Goal: Manage account settings

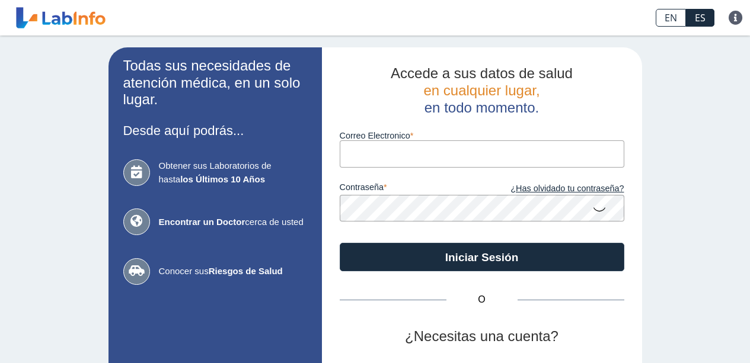
click at [406, 151] on input "Correo Electronico" at bounding box center [482, 154] width 285 height 27
type input "[EMAIL_ADDRESS][DOMAIN_NAME]"
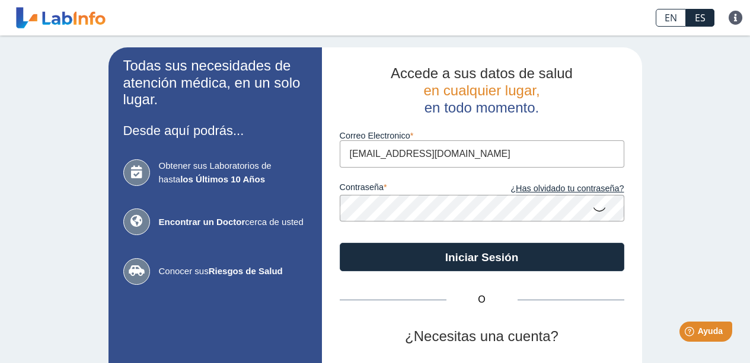
click at [595, 213] on icon at bounding box center [599, 208] width 14 height 23
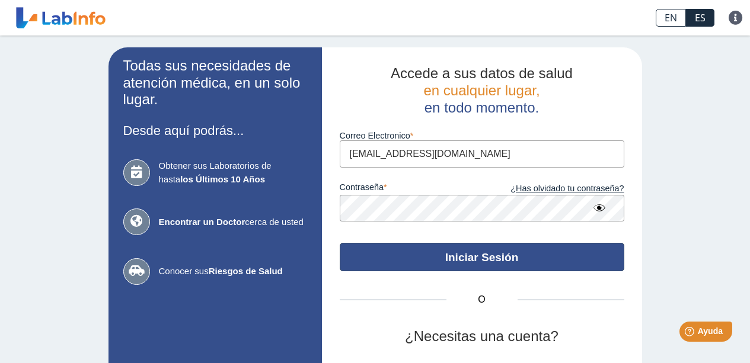
click at [539, 251] on button "Iniciar Sesión" at bounding box center [482, 257] width 285 height 28
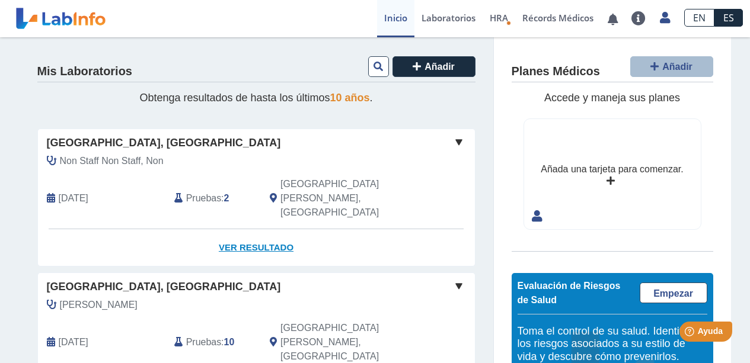
click at [263, 229] on link "Ver Resultado" at bounding box center [256, 247] width 437 height 37
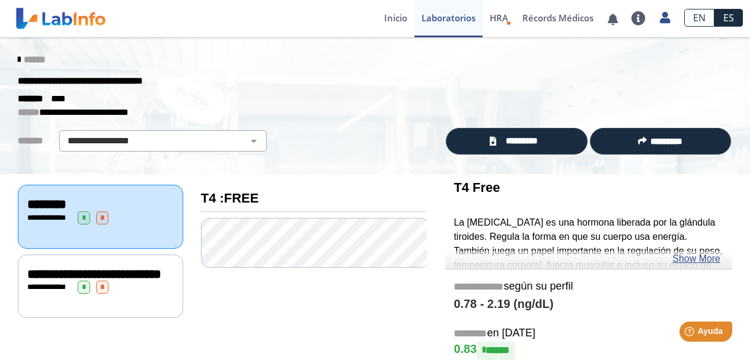
scroll to position [159, 0]
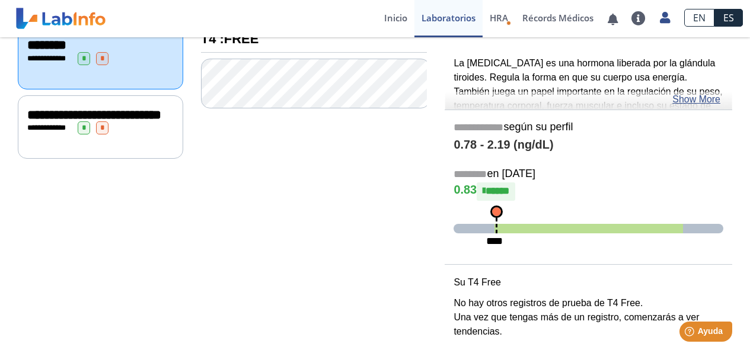
click at [148, 58] on div "**********" at bounding box center [100, 58] width 146 height 13
click at [151, 122] on div "**********" at bounding box center [100, 115] width 146 height 14
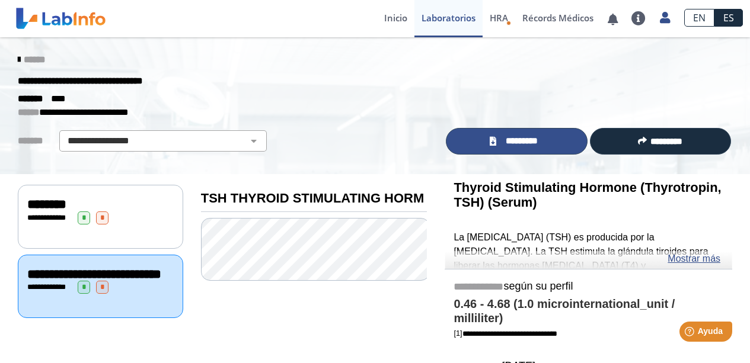
click at [529, 138] on span "*********" at bounding box center [521, 142] width 43 height 14
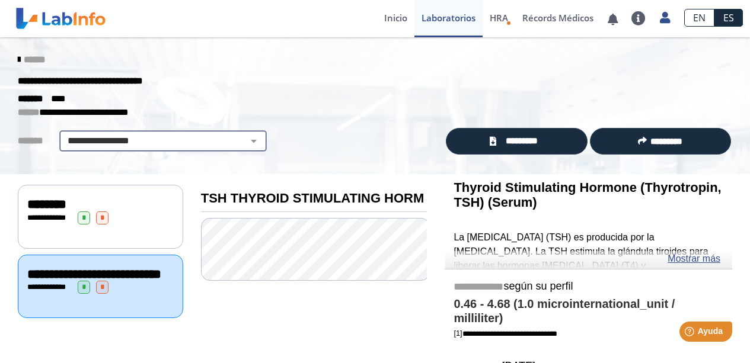
click at [226, 136] on select "**********" at bounding box center [163, 141] width 200 height 14
click at [310, 87] on div "**********" at bounding box center [375, 81] width 732 height 21
click at [18, 62] on icon at bounding box center [19, 59] width 2 height 9
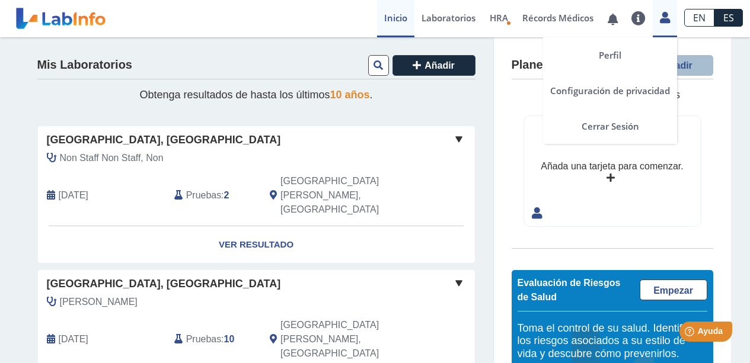
click at [671, 23] on link at bounding box center [665, 15] width 24 height 15
click at [609, 46] on link "Perfil" at bounding box center [610, 55] width 134 height 36
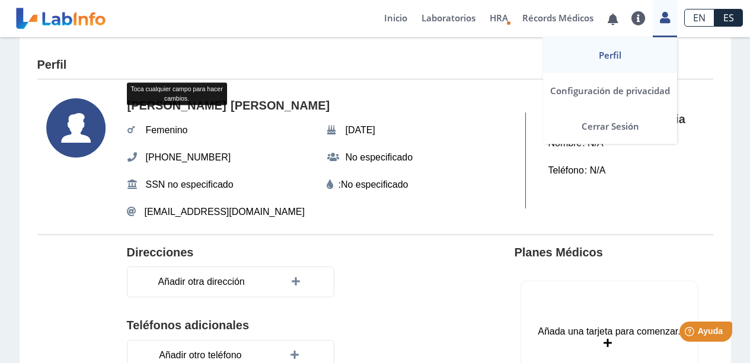
click at [665, 21] on icon at bounding box center [665, 17] width 10 height 9
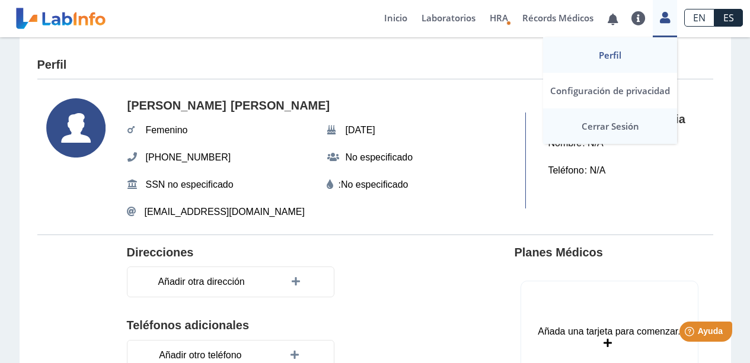
click at [609, 127] on link "Cerrar Sesión" at bounding box center [610, 126] width 134 height 36
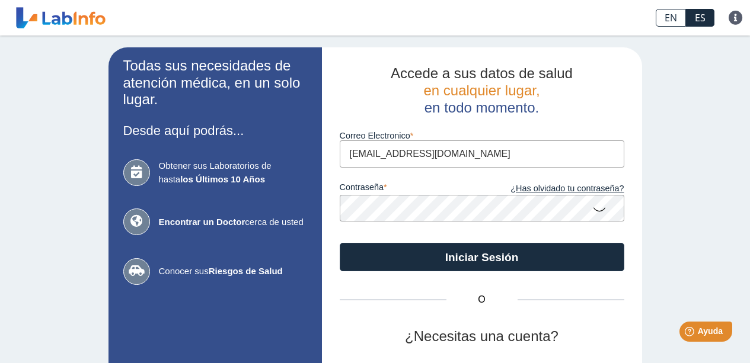
click at [449, 151] on input "[EMAIL_ADDRESS][DOMAIN_NAME]" at bounding box center [482, 154] width 285 height 27
drag, startPoint x: 418, startPoint y: 153, endPoint x: 392, endPoint y: 153, distance: 26.1
click at [392, 153] on input "[EMAIL_ADDRESS][DOMAIN_NAME]" at bounding box center [482, 154] width 285 height 27
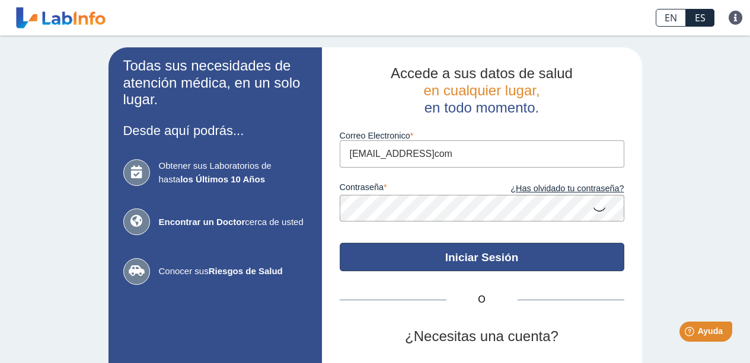
click at [516, 251] on button "Iniciar Sesión" at bounding box center [482, 257] width 285 height 28
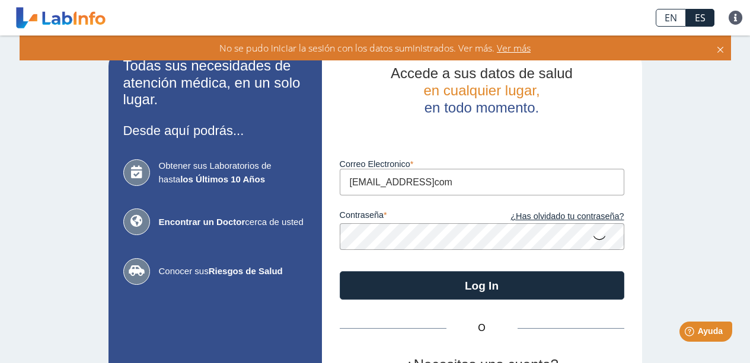
click at [595, 241] on icon at bounding box center [599, 237] width 14 height 23
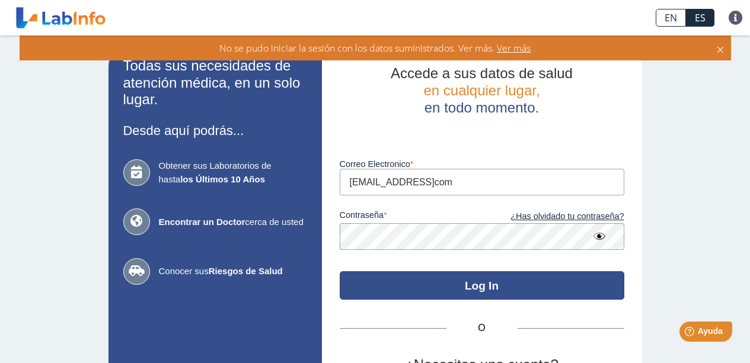
click at [479, 288] on button "Log In" at bounding box center [482, 286] width 285 height 28
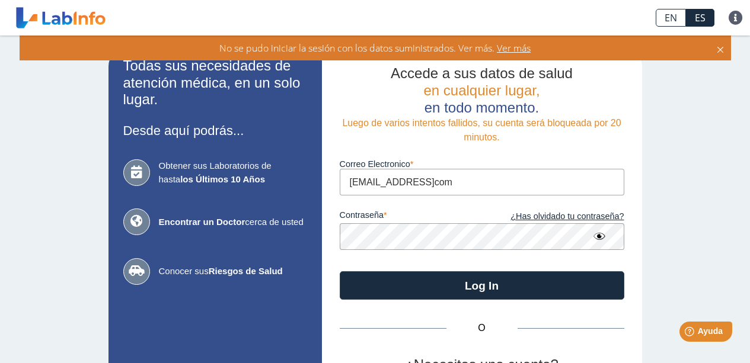
drag, startPoint x: 433, startPoint y: 184, endPoint x: 81, endPoint y: 126, distance: 356.8
click at [68, 128] on div "Todas sus necesidades de atención médica, en un solo lugar. Desde aquí podrás..…" at bounding box center [375, 263] width 750 height 454
click at [414, 182] on input "karanivd@gmailcom" at bounding box center [482, 182] width 285 height 27
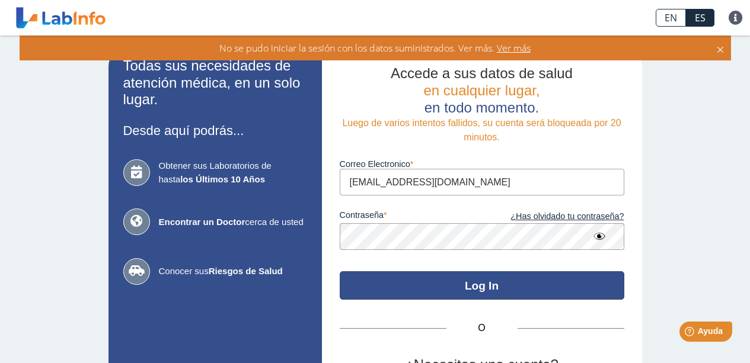
type input "[EMAIL_ADDRESS][DOMAIN_NAME]"
click at [469, 294] on div "Accede a sus datos de salud en cualquier lugar, en todo momento. Luego de vario…" at bounding box center [482, 262] width 320 height 430
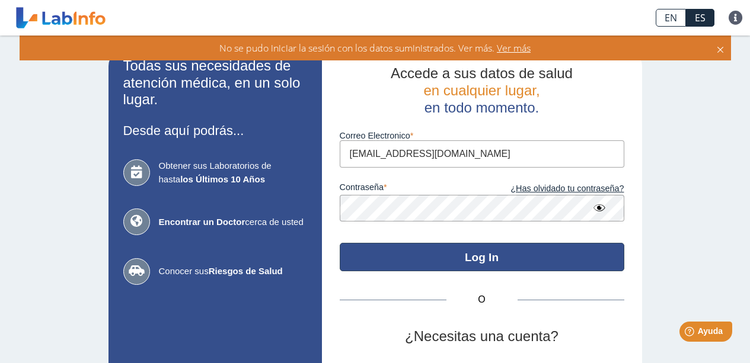
click at [508, 257] on button "Log In" at bounding box center [482, 257] width 285 height 28
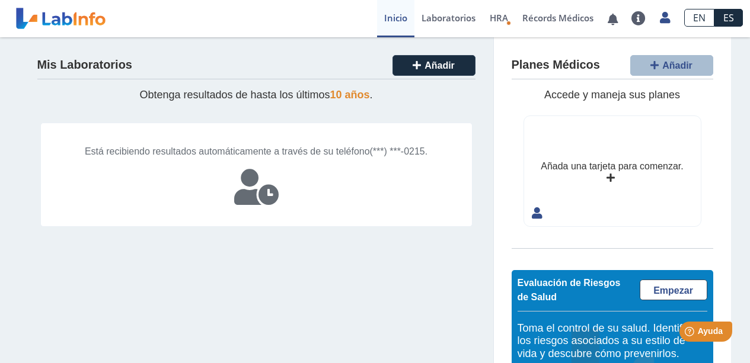
click at [726, 84] on div "Mis Laboratorios Añadir Obtenga resultados de hasta los últimos 10 años . Está …" at bounding box center [375, 243] width 750 height 413
drag, startPoint x: 738, startPoint y: 106, endPoint x: 732, endPoint y: 180, distance: 74.3
click at [735, 181] on div "Mis Laboratorios Añadir Obtenga resultados de hasta los últimos 10 años . Está …" at bounding box center [375, 243] width 750 height 413
click at [494, 15] on span "HRA" at bounding box center [499, 18] width 18 height 12
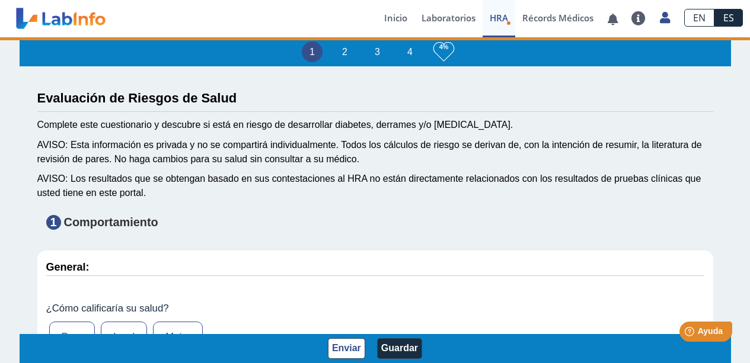
type input "[PERSON_NAME]"
type input "2011-08-03"
select select
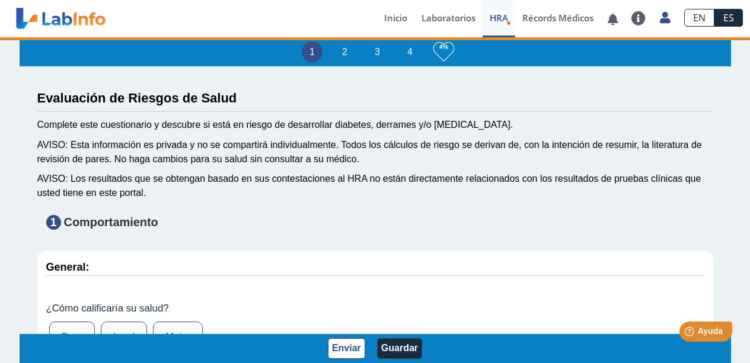
select select
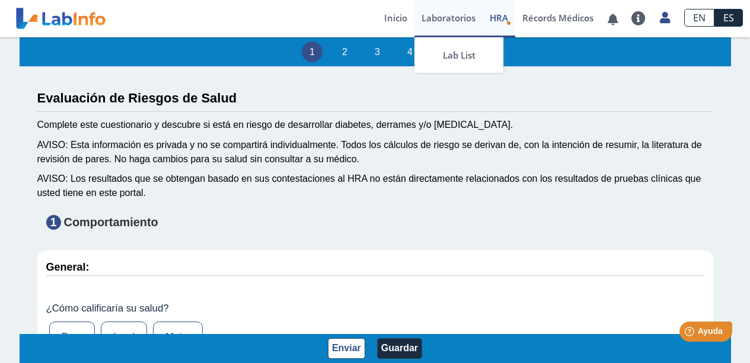
click at [452, 16] on link "Laboratorios" at bounding box center [448, 18] width 68 height 37
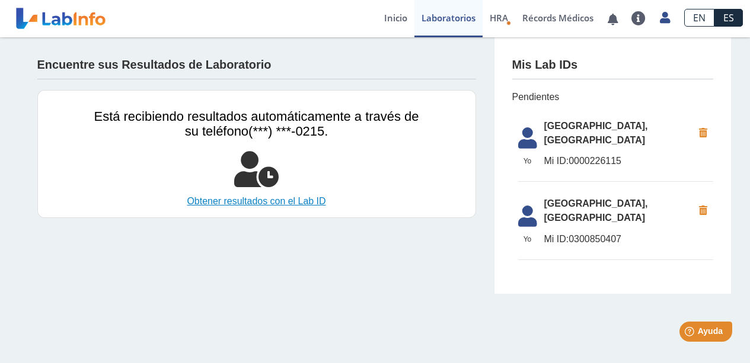
click at [316, 201] on link "Obtener resultados con el Lab ID" at bounding box center [256, 201] width 325 height 14
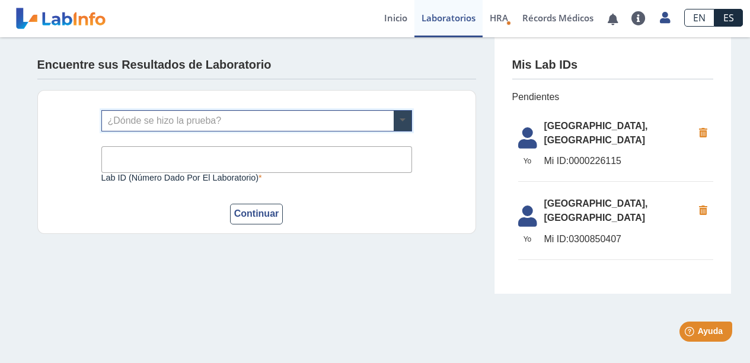
click at [406, 124] on span at bounding box center [403, 121] width 18 height 20
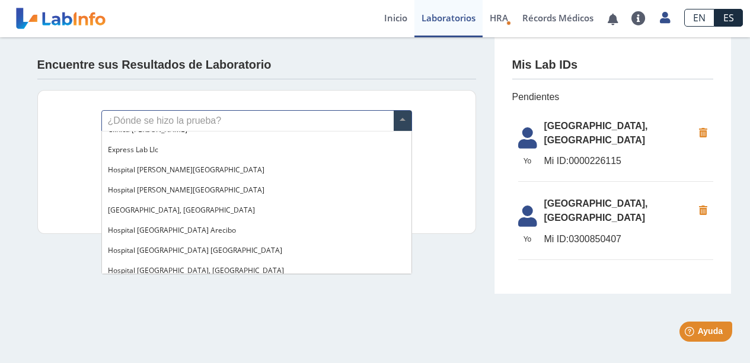
scroll to position [51, 0]
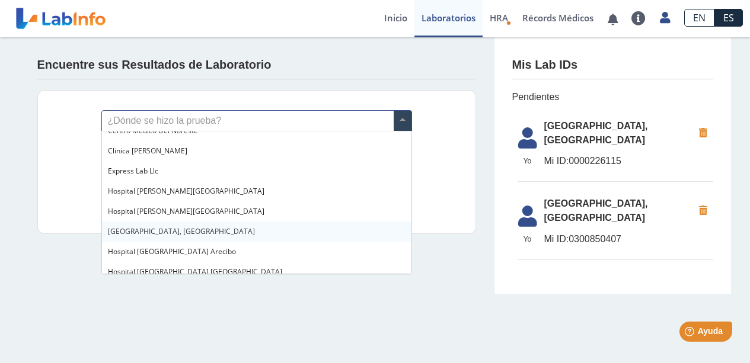
click at [373, 226] on div "[GEOGRAPHIC_DATA], [GEOGRAPHIC_DATA]" at bounding box center [256, 232] width 309 height 20
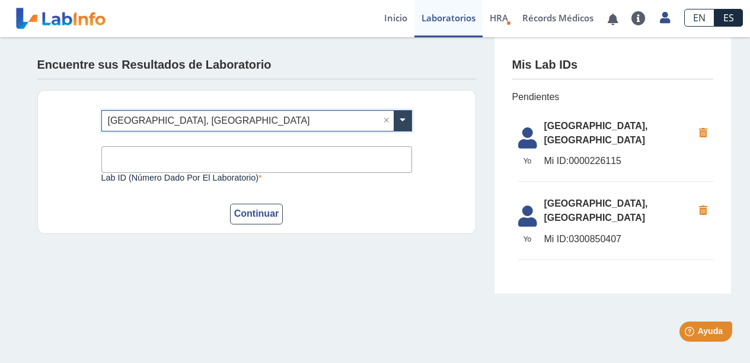
click at [296, 156] on input "Lab ID (número dado por el laboratorio)" at bounding box center [256, 159] width 311 height 27
type input "0000226115"
click at [258, 208] on button "Continuar" at bounding box center [256, 214] width 53 height 21
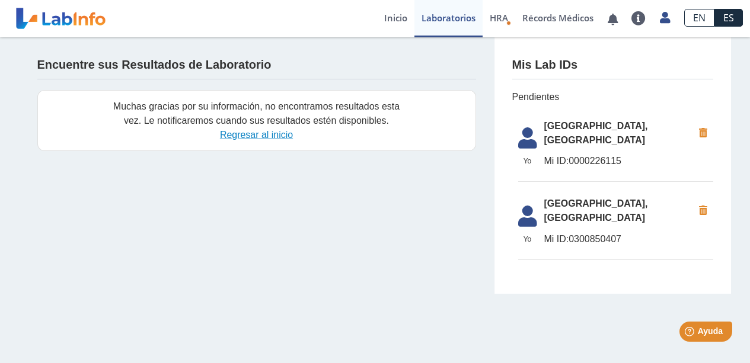
click at [276, 135] on link "Regresar al inicio" at bounding box center [256, 135] width 73 height 10
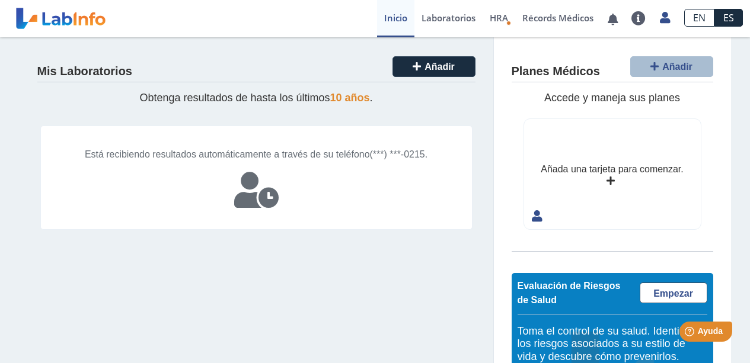
click at [248, 196] on icon at bounding box center [256, 191] width 44 height 36
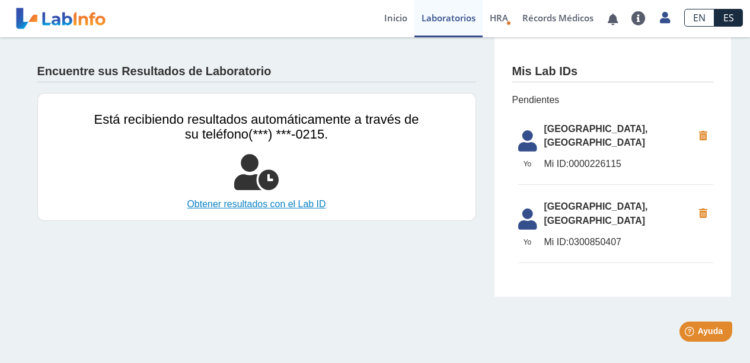
click at [250, 207] on link "Obtener resultados con el Lab ID" at bounding box center [256, 204] width 325 height 14
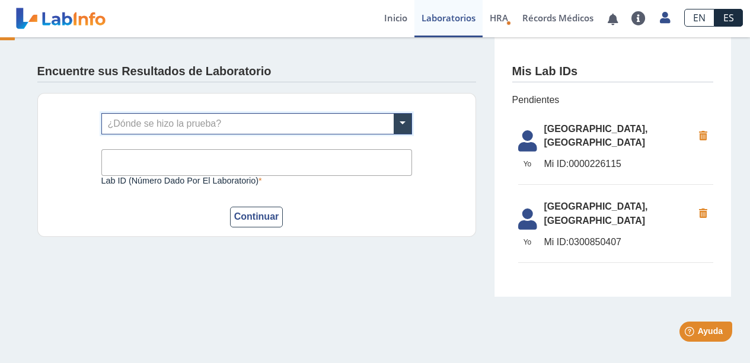
click at [178, 125] on input "text" at bounding box center [256, 124] width 309 height 20
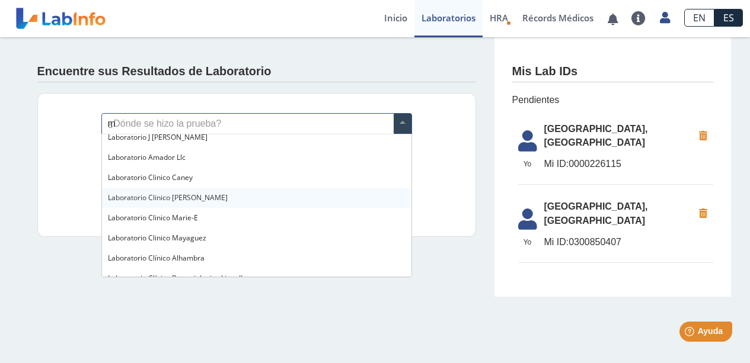
scroll to position [68, 0]
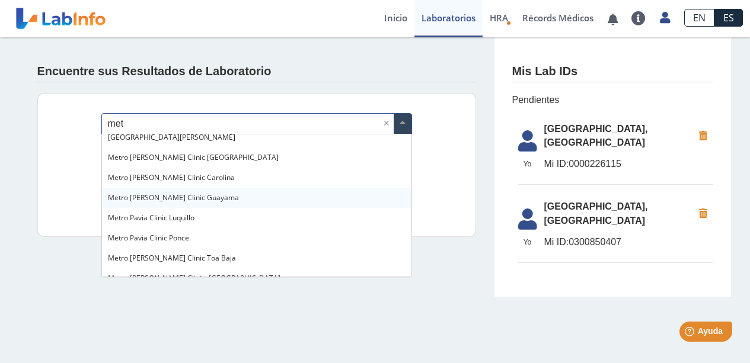
type input "metr"
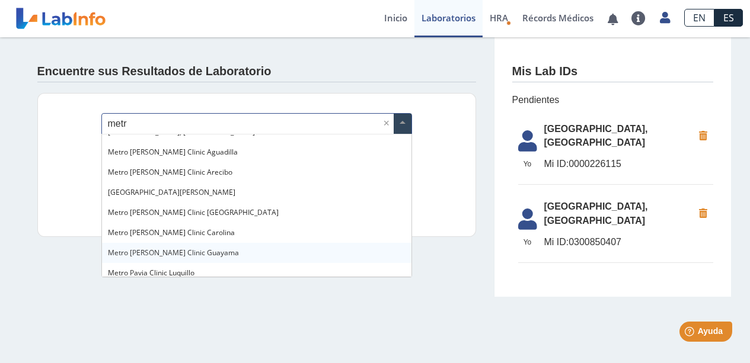
scroll to position [0, 0]
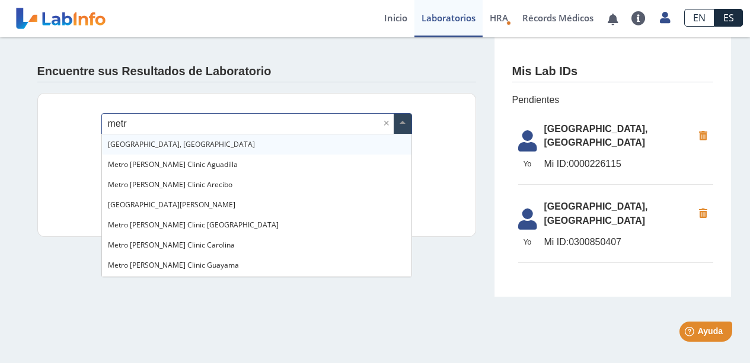
click at [250, 152] on div "[GEOGRAPHIC_DATA], [GEOGRAPHIC_DATA]" at bounding box center [256, 145] width 309 height 20
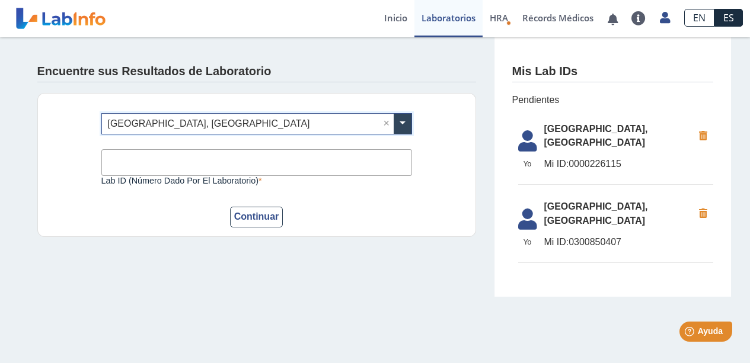
click at [196, 172] on input "Lab ID (número dado por el laboratorio)" at bounding box center [256, 162] width 311 height 27
click at [156, 164] on input "Lab ID (número dado por el laboratorio)" at bounding box center [256, 162] width 311 height 27
click at [157, 167] on input "030085" at bounding box center [256, 162] width 311 height 27
type input "0300850407"
click at [243, 221] on button "Continuar" at bounding box center [256, 217] width 53 height 21
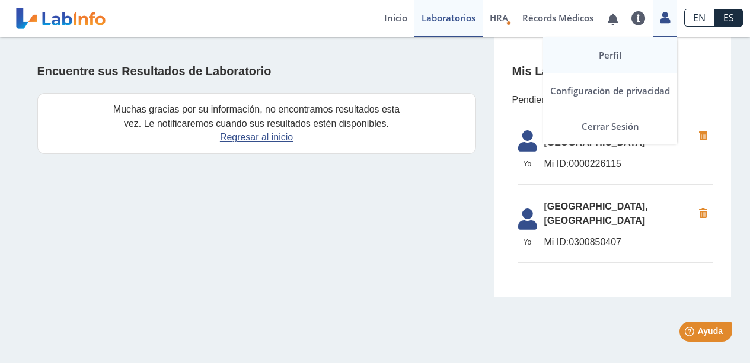
click at [613, 56] on link "Perfil" at bounding box center [610, 55] width 134 height 36
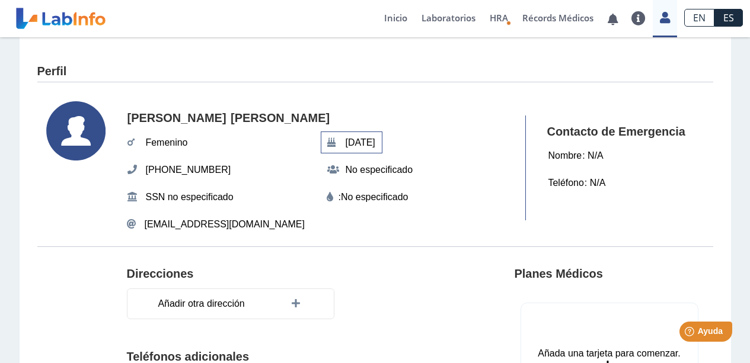
click at [357, 142] on span "[DATE]" at bounding box center [360, 142] width 37 height 21
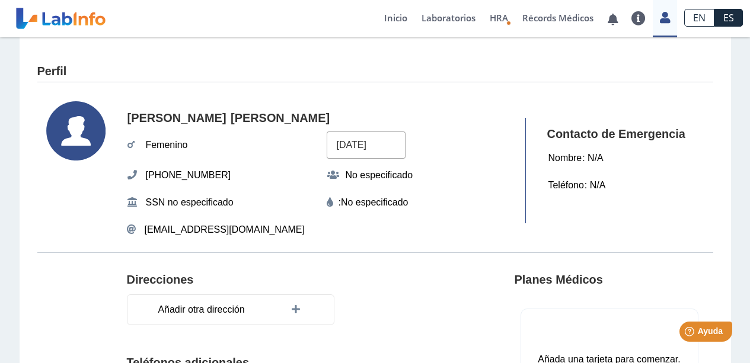
click at [340, 144] on input "[DATE]" at bounding box center [366, 145] width 79 height 27
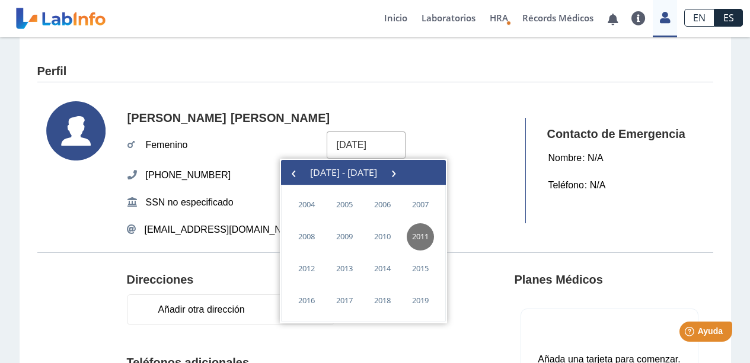
click at [430, 98] on section "[PERSON_NAME] Femenino [DATE] (787) 634-0215 No especificado SSN no especificad…" at bounding box center [375, 171] width 676 height 163
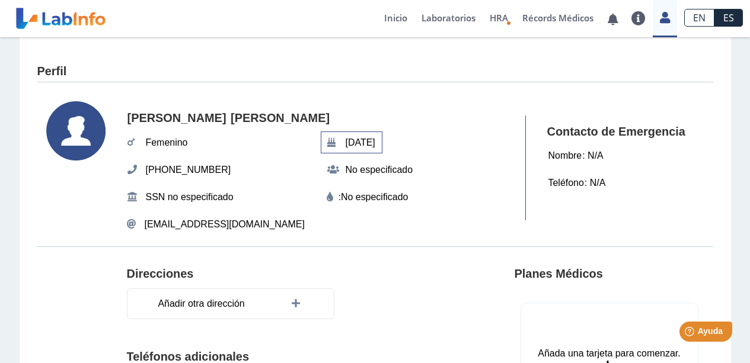
click at [378, 141] on span "[DATE]" at bounding box center [360, 142] width 37 height 21
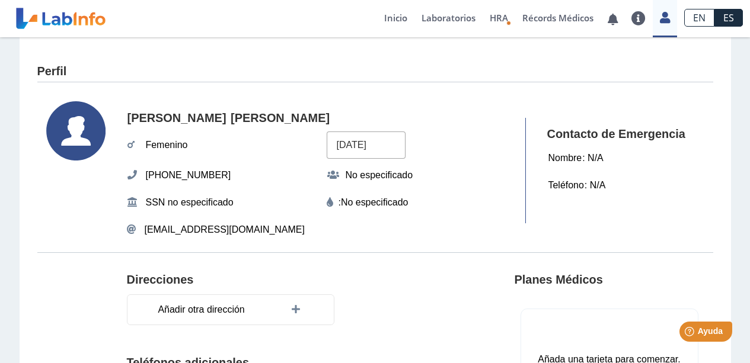
drag, startPoint x: 341, startPoint y: 143, endPoint x: 316, endPoint y: 143, distance: 24.9
click at [316, 143] on div "[PERSON_NAME] [DATE] (787) 634-0215 No especificado SSN no especificado : No es…" at bounding box center [321, 170] width 388 height 139
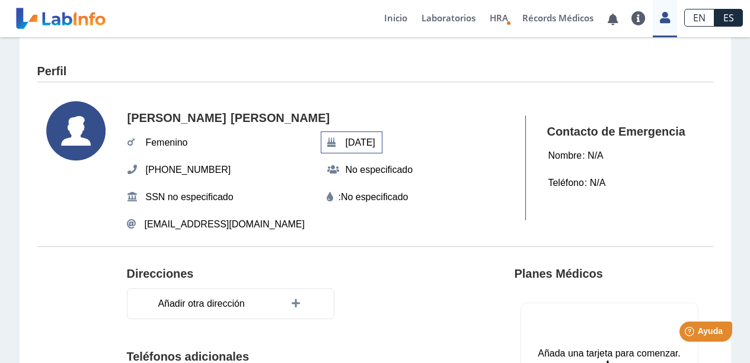
click at [376, 136] on span "[DATE]" at bounding box center [360, 142] width 37 height 21
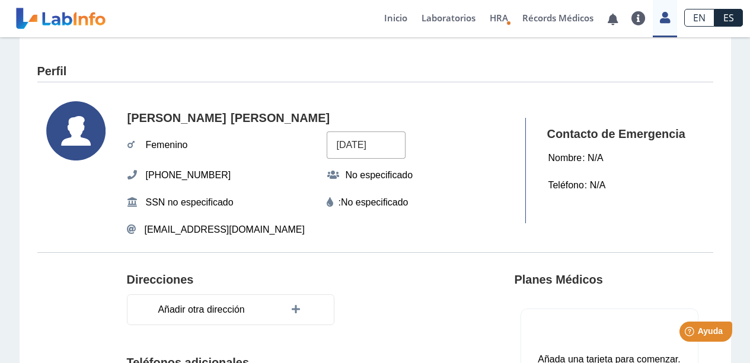
drag, startPoint x: 379, startPoint y: 146, endPoint x: 240, endPoint y: 146, distance: 139.3
click at [240, 146] on div "[PERSON_NAME] [DATE] (787) 634-0215 No especificado SSN no especificado : No es…" at bounding box center [321, 170] width 388 height 139
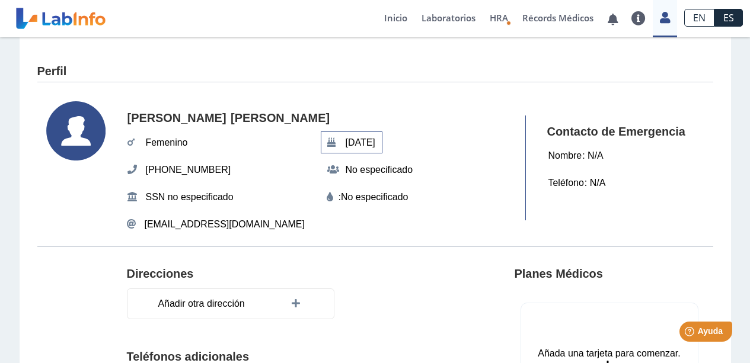
click at [366, 141] on span "[DATE]" at bounding box center [360, 142] width 37 height 21
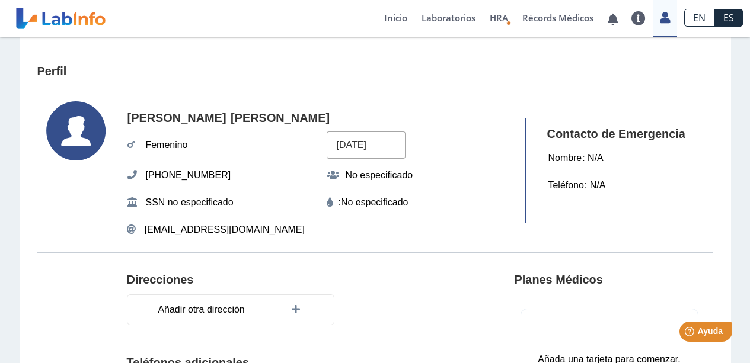
click at [366, 141] on input "[DATE]" at bounding box center [366, 145] width 79 height 27
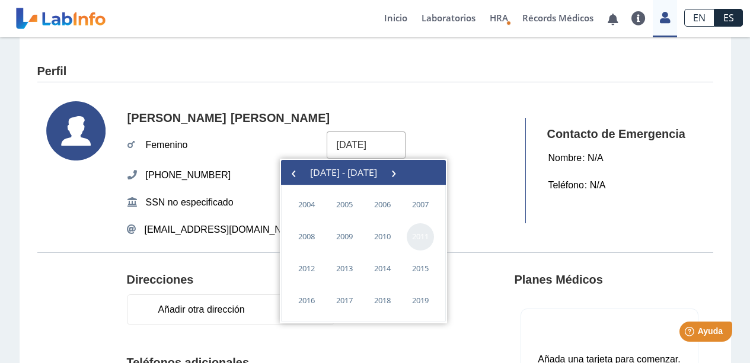
click at [422, 237] on span "2011" at bounding box center [420, 237] width 27 height 27
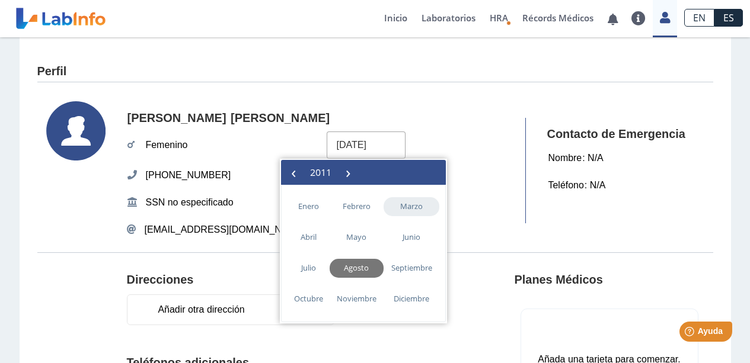
click at [417, 208] on span "marzo" at bounding box center [412, 206] width 56 height 19
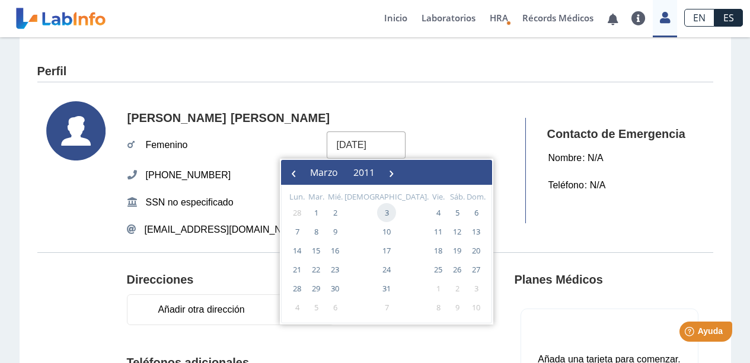
click at [377, 214] on span "3" at bounding box center [386, 212] width 19 height 19
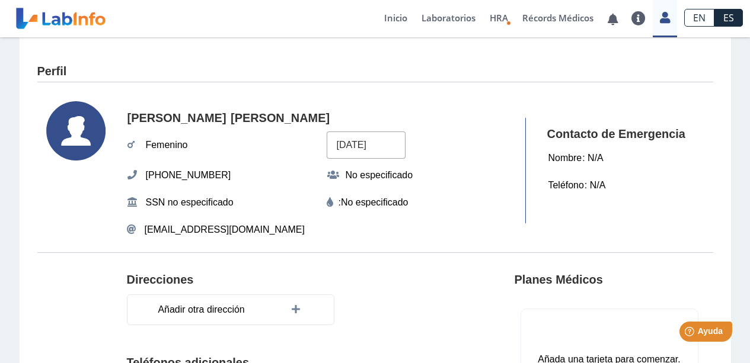
click at [383, 143] on input "[DATE]" at bounding box center [366, 145] width 79 height 27
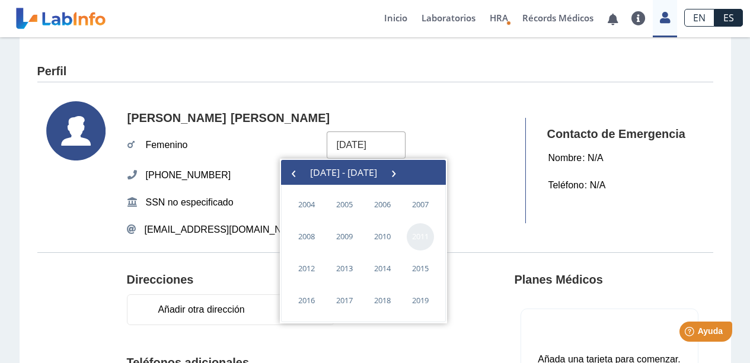
click at [420, 237] on span "2011" at bounding box center [420, 237] width 27 height 27
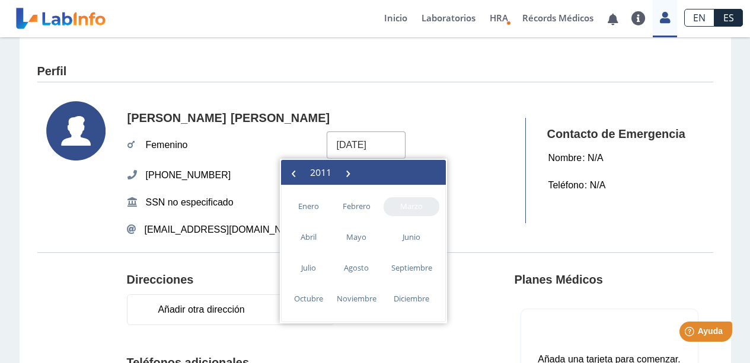
click at [397, 207] on span "marzo" at bounding box center [412, 206] width 56 height 19
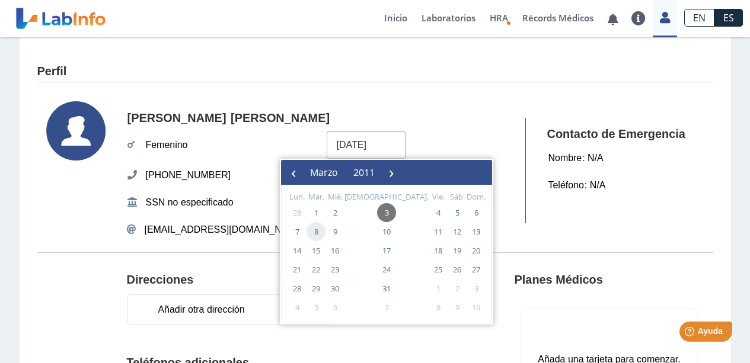
click at [312, 232] on span "8" at bounding box center [316, 231] width 19 height 19
type input "[DATE]"
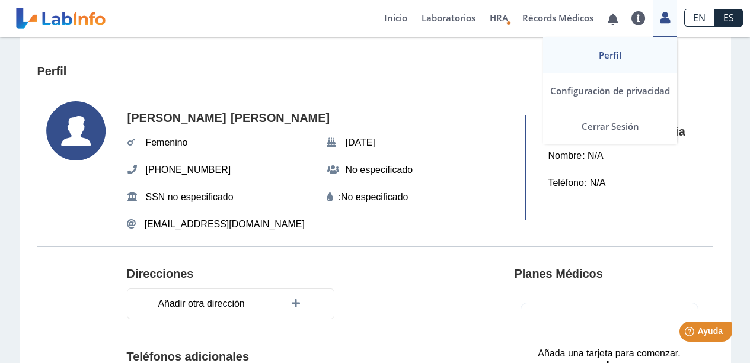
click at [663, 21] on icon at bounding box center [665, 17] width 10 height 9
click at [611, 50] on link "Perfil" at bounding box center [610, 55] width 134 height 36
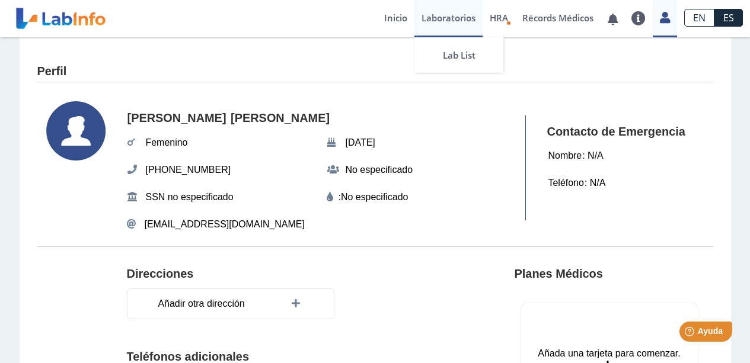
click at [469, 15] on link "Laboratorios" at bounding box center [448, 18] width 68 height 37
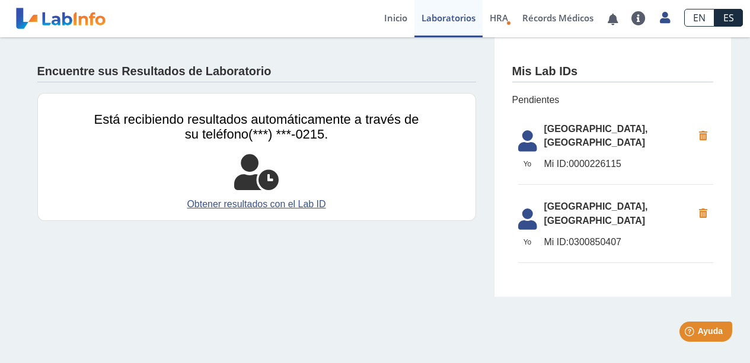
click at [346, 174] on div at bounding box center [256, 173] width 325 height 36
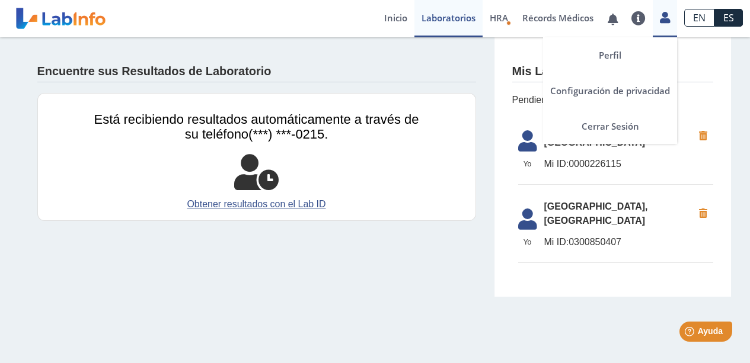
click at [660, 16] on icon at bounding box center [665, 17] width 10 height 9
click at [627, 58] on link "Perfil" at bounding box center [610, 55] width 134 height 36
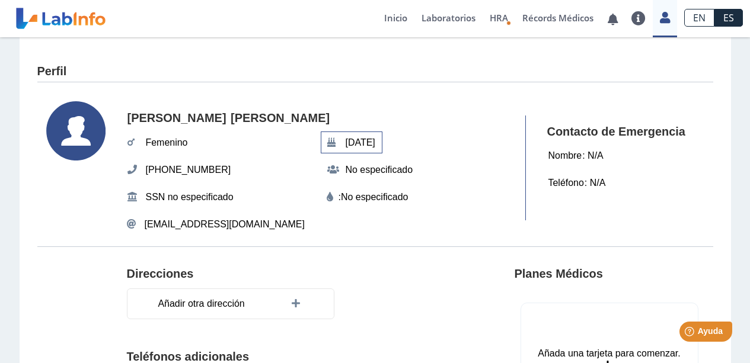
click at [364, 140] on span "[DATE]" at bounding box center [360, 142] width 37 height 21
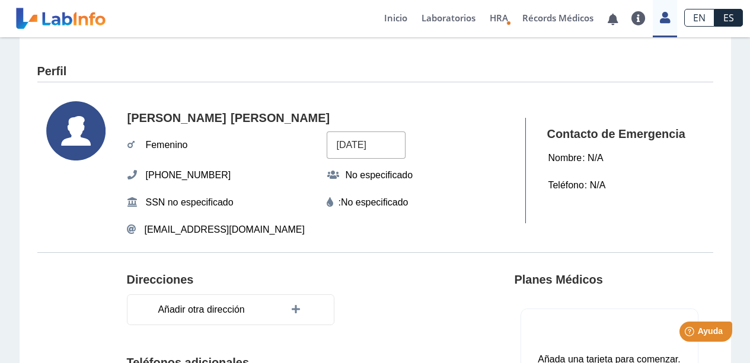
click at [364, 143] on input "[DATE]" at bounding box center [366, 145] width 79 height 27
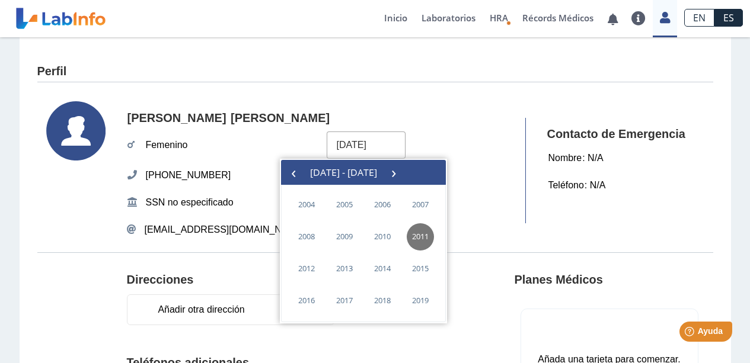
click at [364, 143] on input "[DATE]" at bounding box center [366, 145] width 79 height 27
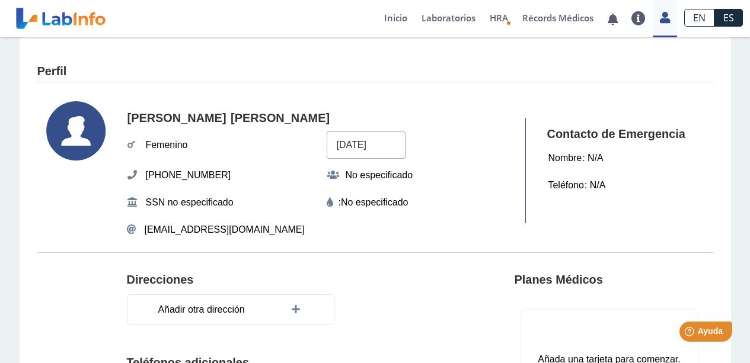
click at [364, 143] on input "[DATE]" at bounding box center [366, 145] width 79 height 27
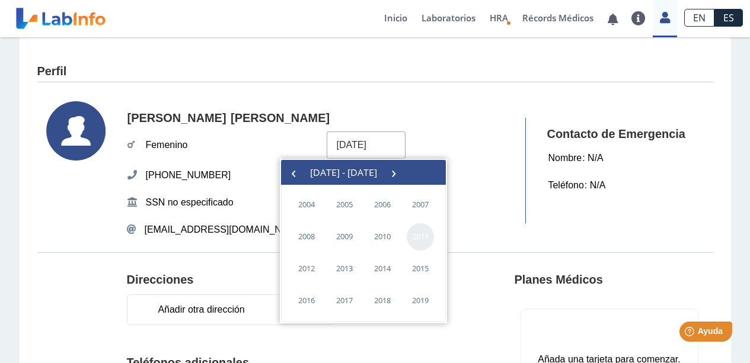
click at [418, 237] on span "2011" at bounding box center [420, 237] width 27 height 27
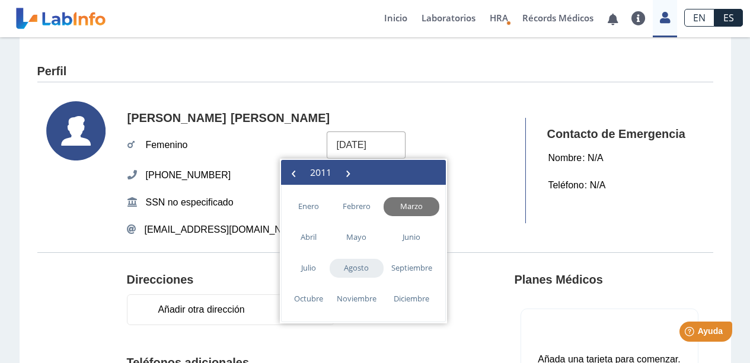
click at [347, 269] on span "agosto" at bounding box center [357, 268] width 55 height 19
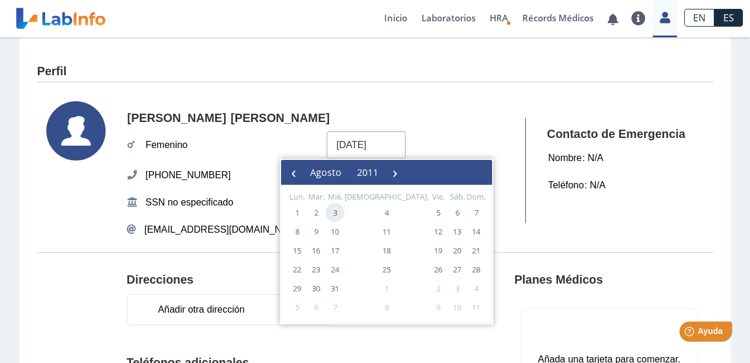
click at [339, 209] on span "3" at bounding box center [334, 212] width 19 height 19
type input "[DATE]"
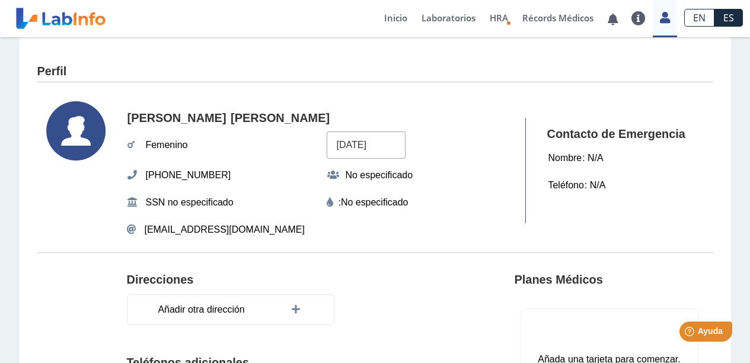
click at [480, 118] on h4 "[PERSON_NAME]" at bounding box center [321, 118] width 388 height 15
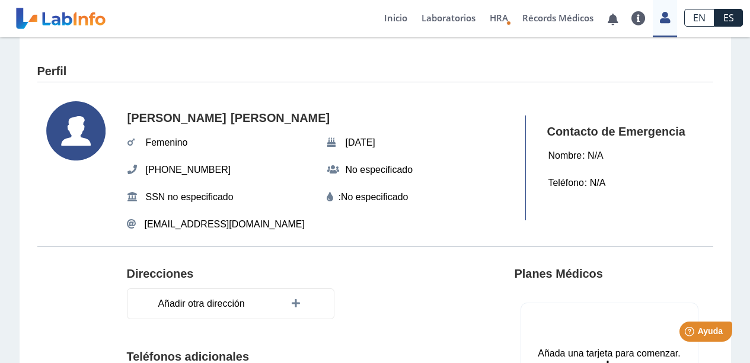
click at [91, 16] on link at bounding box center [61, 19] width 98 height 30
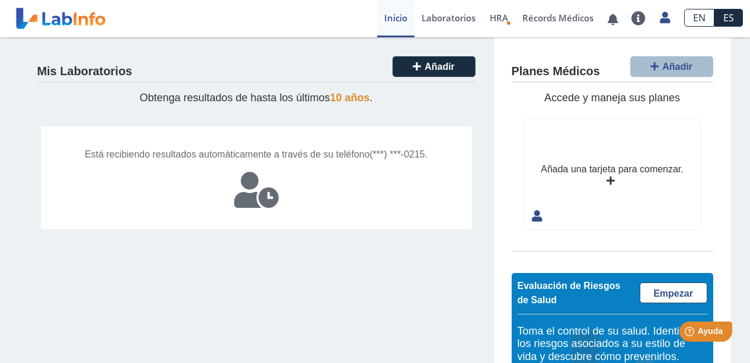
click at [62, 20] on link at bounding box center [61, 19] width 98 height 30
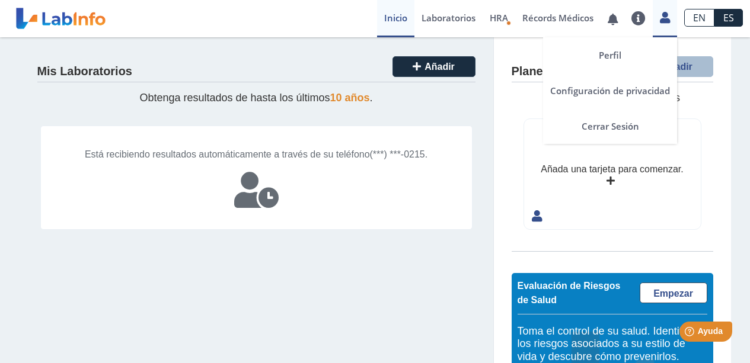
click at [662, 18] on icon at bounding box center [665, 17] width 10 height 9
click at [605, 60] on link "Perfil" at bounding box center [610, 55] width 134 height 36
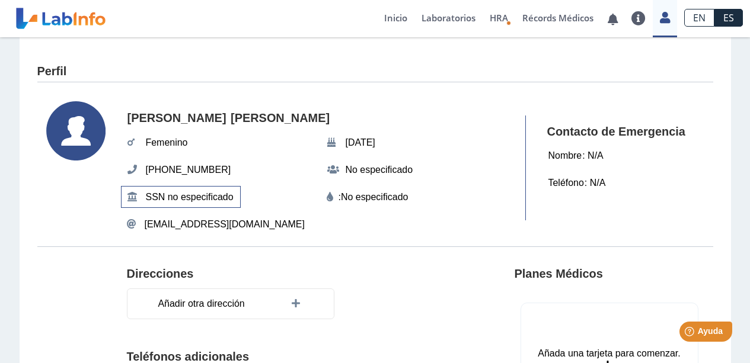
click at [215, 193] on span "SSN no especificado" at bounding box center [189, 197] width 95 height 21
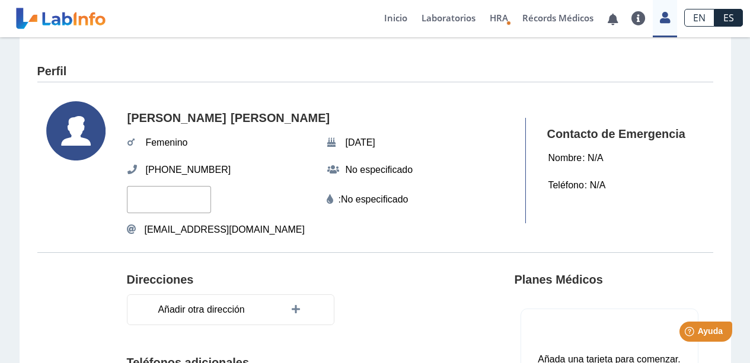
click at [148, 203] on input "text" at bounding box center [169, 199] width 84 height 27
type input "xxxxx0000"
click at [258, 216] on div "[PERSON_NAME] [DATE] (787) 634-0215 No especificado xxxxx0000 : No especificado…" at bounding box center [321, 170] width 388 height 139
